Goal: Use online tool/utility: Utilize a website feature to perform a specific function

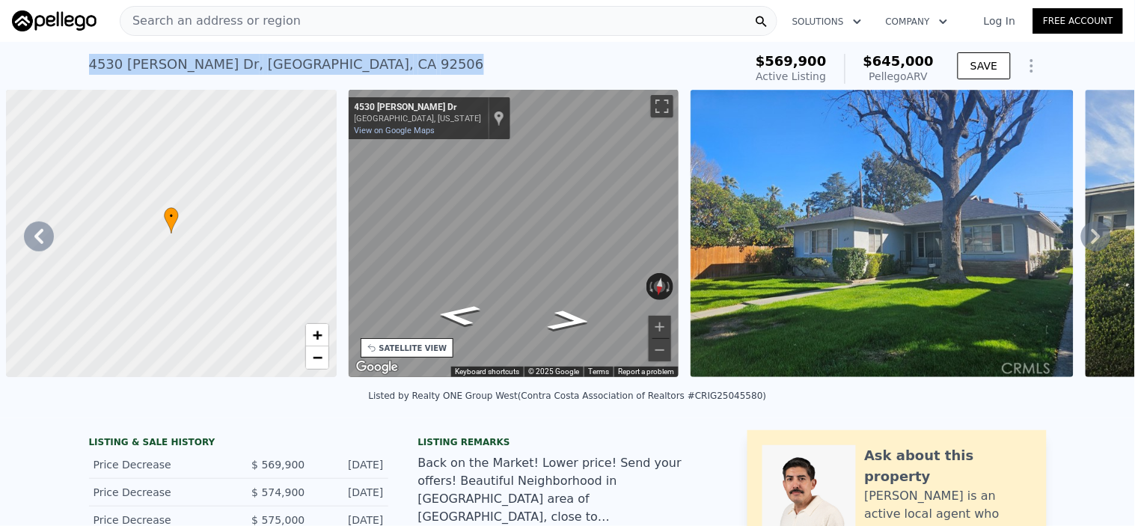
scroll to position [0, 348]
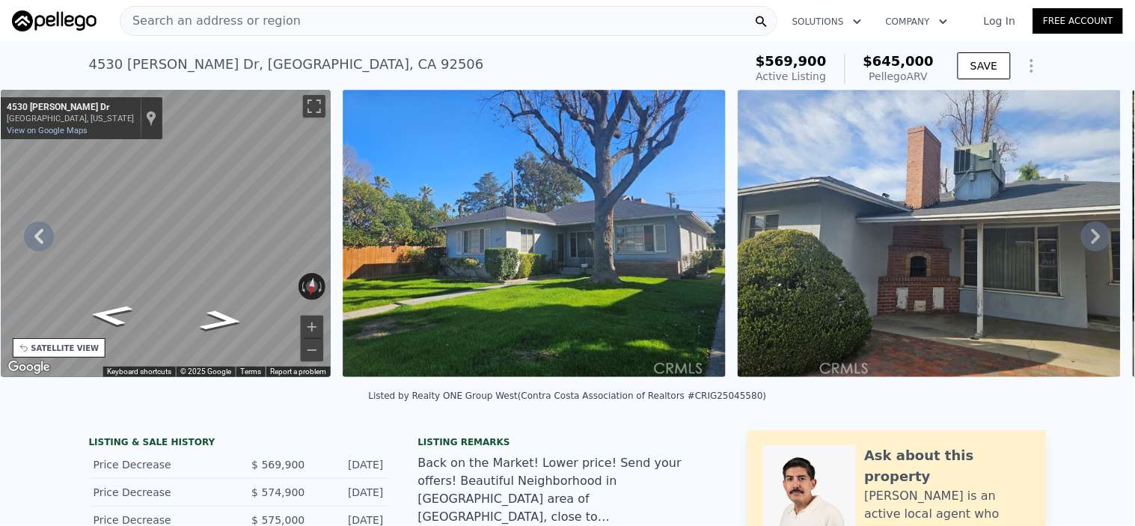
click at [1081, 235] on icon at bounding box center [1096, 236] width 30 height 30
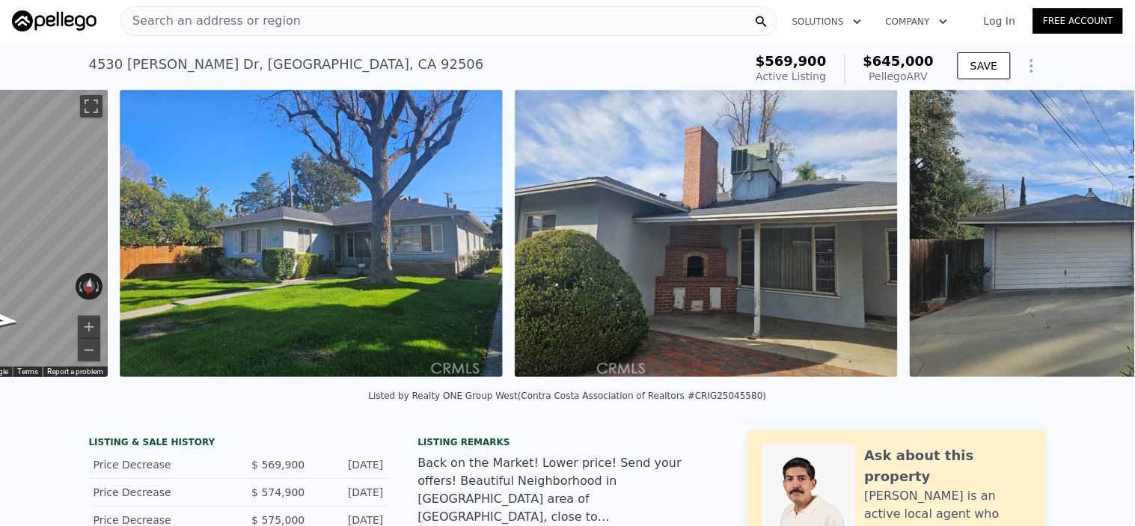
scroll to position [0, 685]
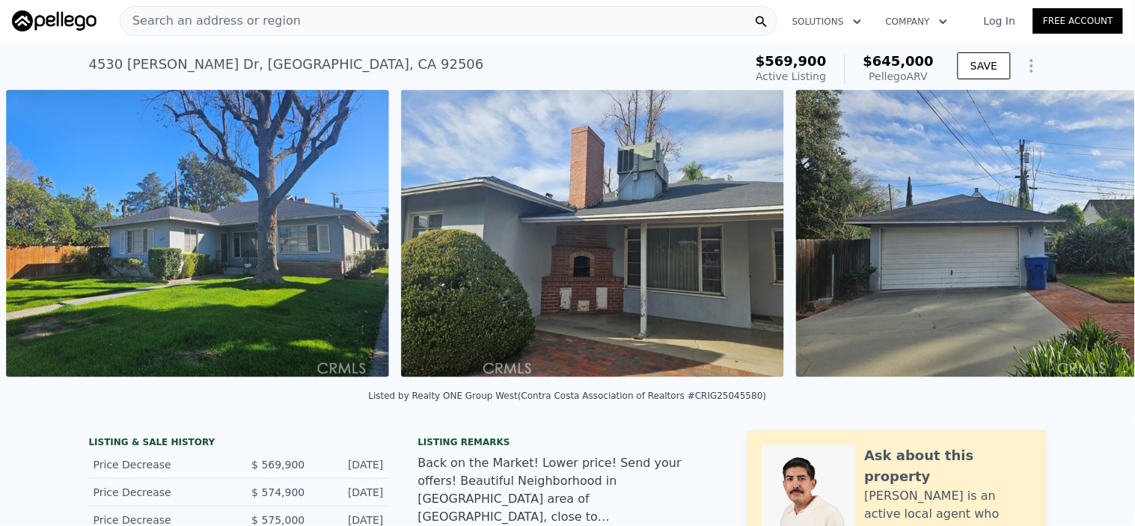
click at [1074, 235] on img at bounding box center [987, 233] width 383 height 287
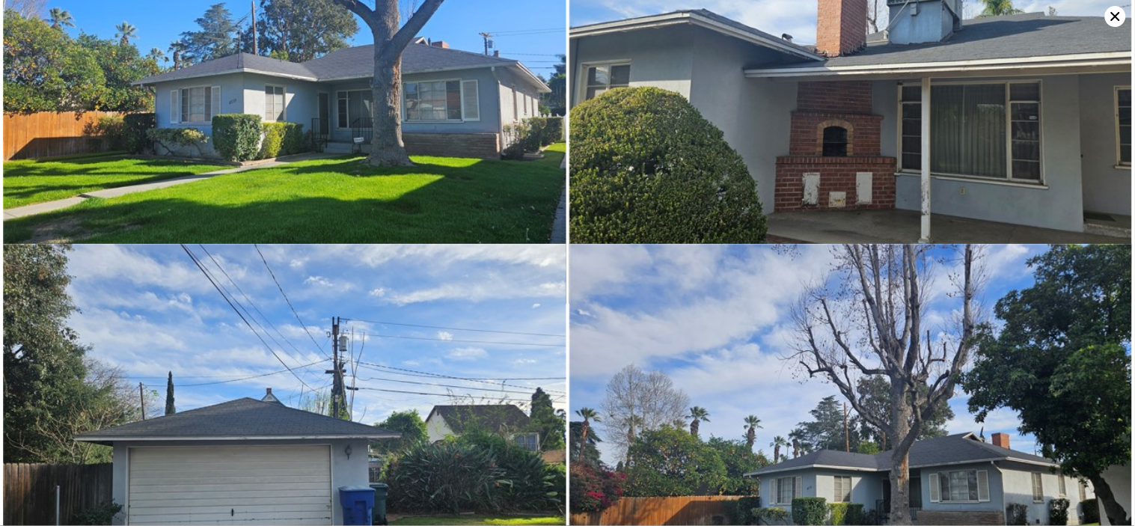
scroll to position [0, 0]
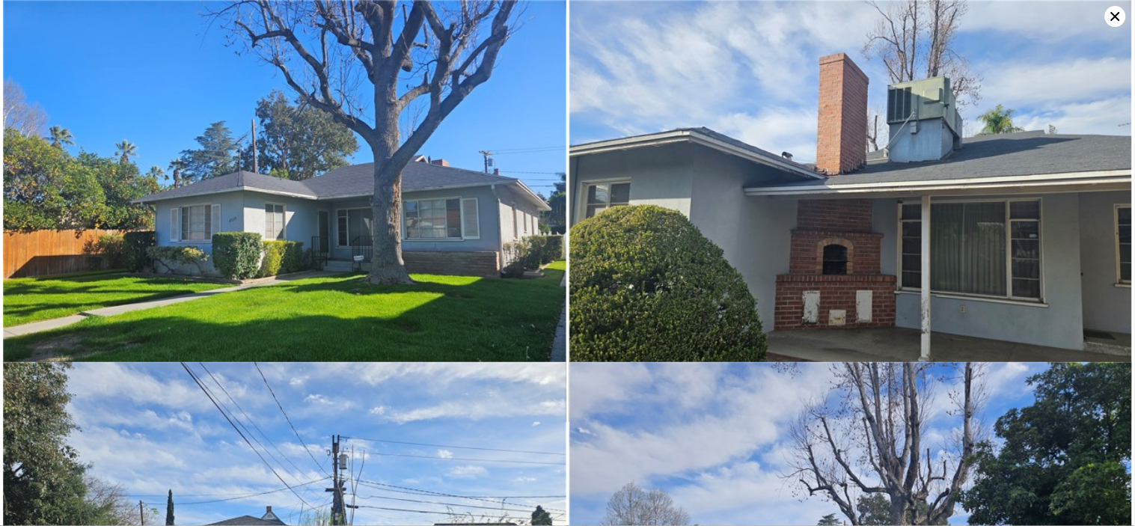
click at [1105, 13] on icon at bounding box center [1115, 16] width 21 height 21
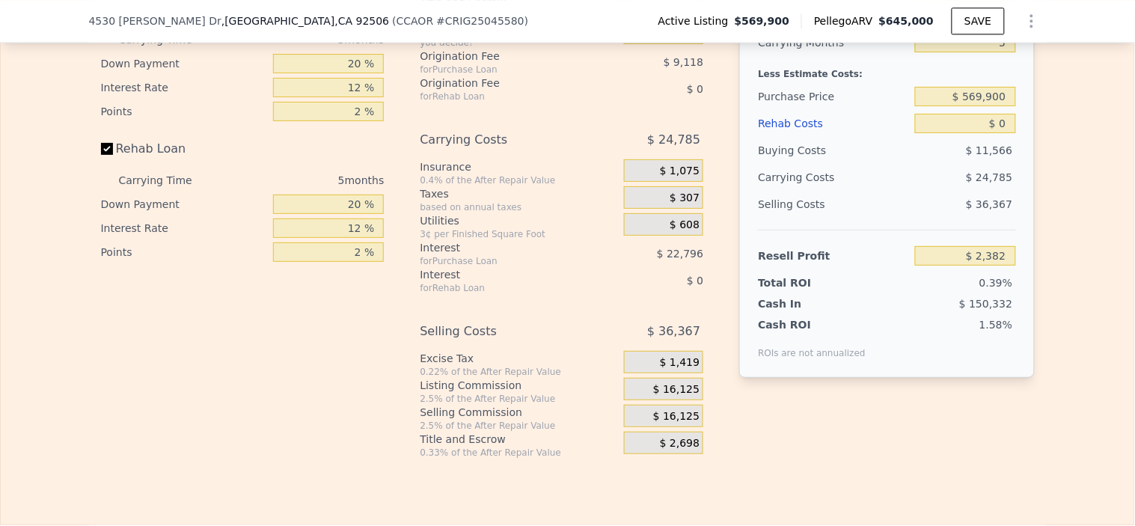
scroll to position [2239, 0]
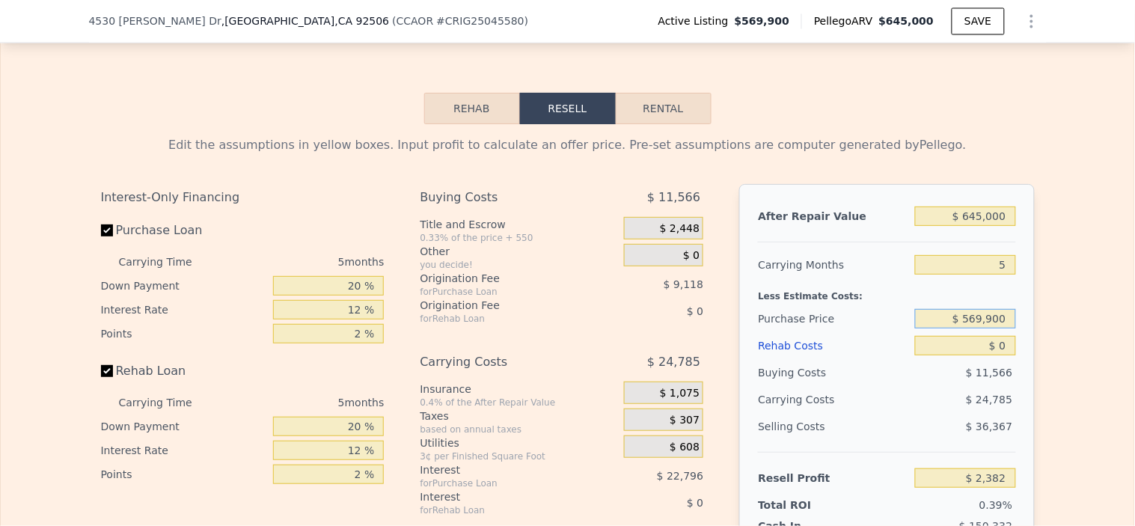
drag, startPoint x: 1002, startPoint y: 340, endPoint x: 839, endPoint y: 326, distance: 163.6
click at [839, 326] on div "After Repair Value $ 645,000 Carrying Months 5 Less Estimate Costs: Purchase Pr…" at bounding box center [886, 392] width 295 height 416
type input "$ 520,000"
type input "$ 55,241"
drag, startPoint x: 1007, startPoint y: 368, endPoint x: 976, endPoint y: 368, distance: 30.7
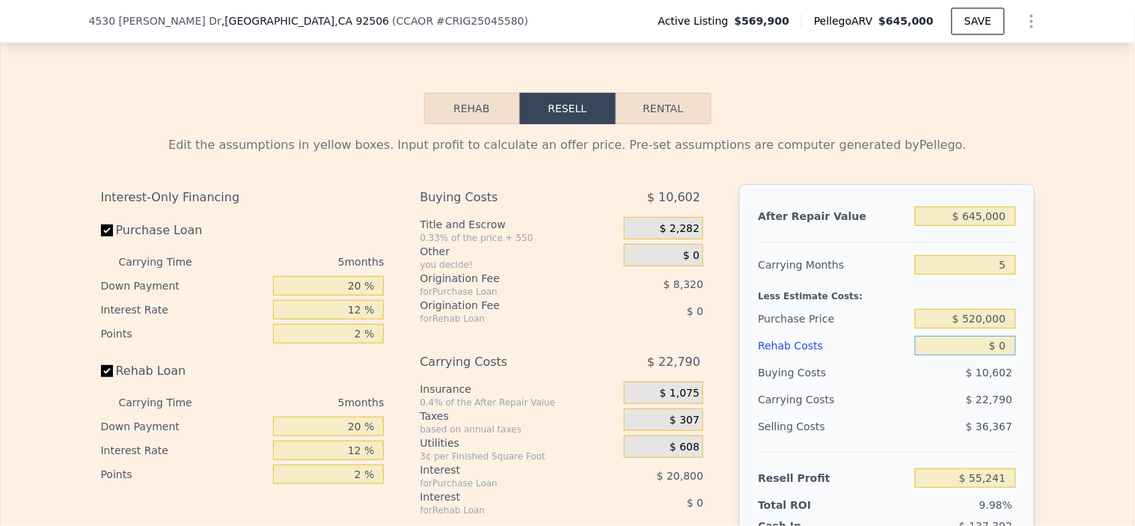
click at [976, 355] on input "$ 0" at bounding box center [965, 345] width 100 height 19
type input "$ 7"
type input "$ 55,234"
type input "$ 70,000"
type input "-$ 18,679"
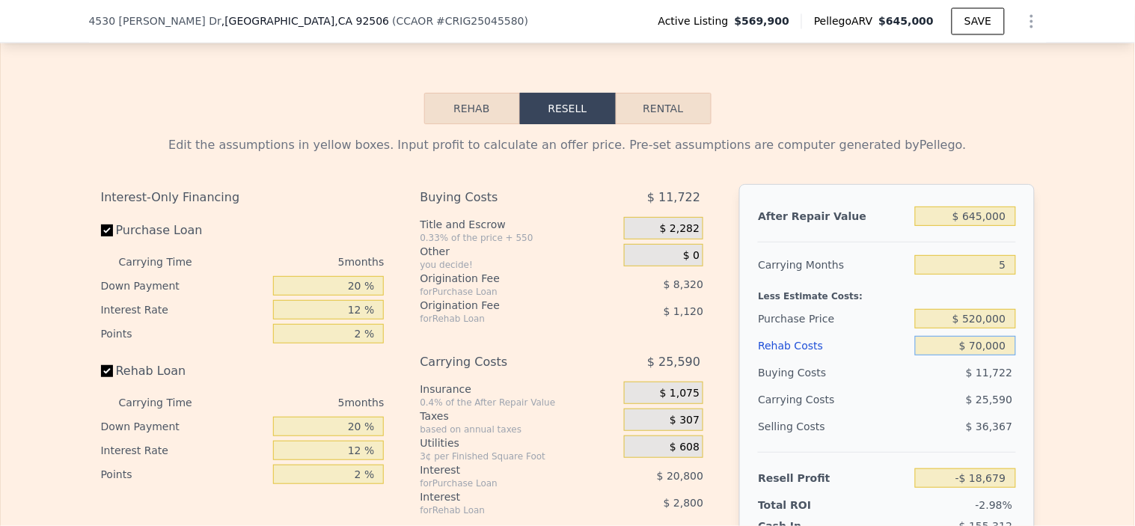
type input "$ 70,000"
click at [893, 413] on div "$ 25,590" at bounding box center [937, 399] width 158 height 27
drag, startPoint x: 1003, startPoint y: 349, endPoint x: 918, endPoint y: 331, distance: 87.0
click at [933, 328] on input "$ 520,000" at bounding box center [965, 318] width 100 height 19
type input "$ 440,000"
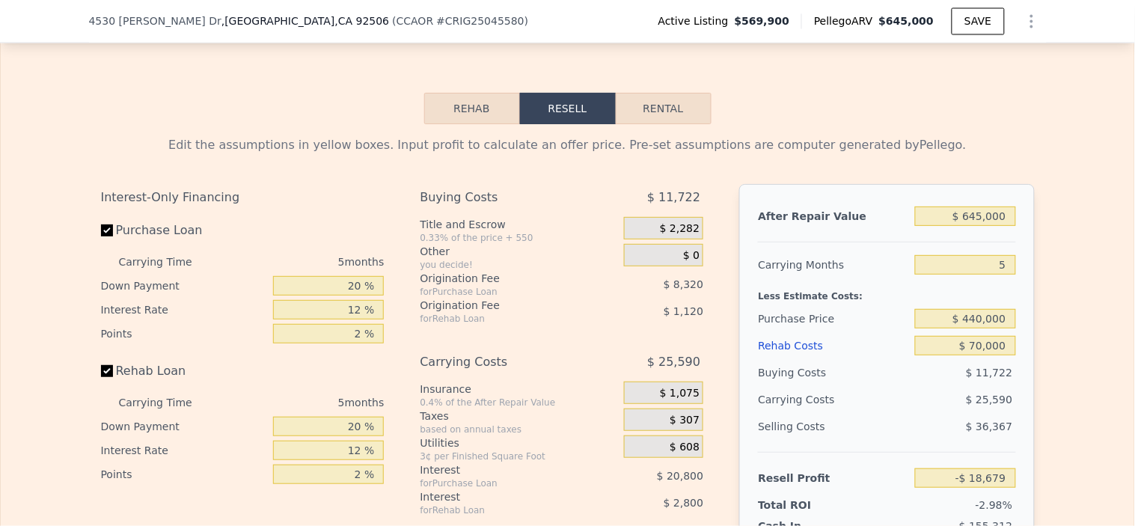
click at [890, 359] on div "Rehab Costs" at bounding box center [833, 345] width 151 height 27
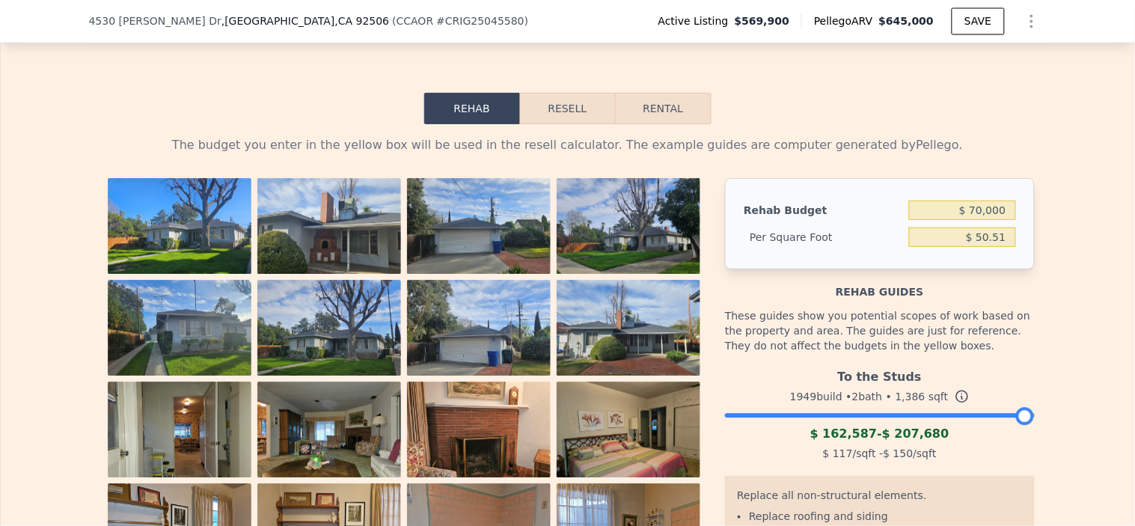
click at [569, 124] on button "Resell" at bounding box center [567, 108] width 95 height 31
